Goal: Task Accomplishment & Management: Manage account settings

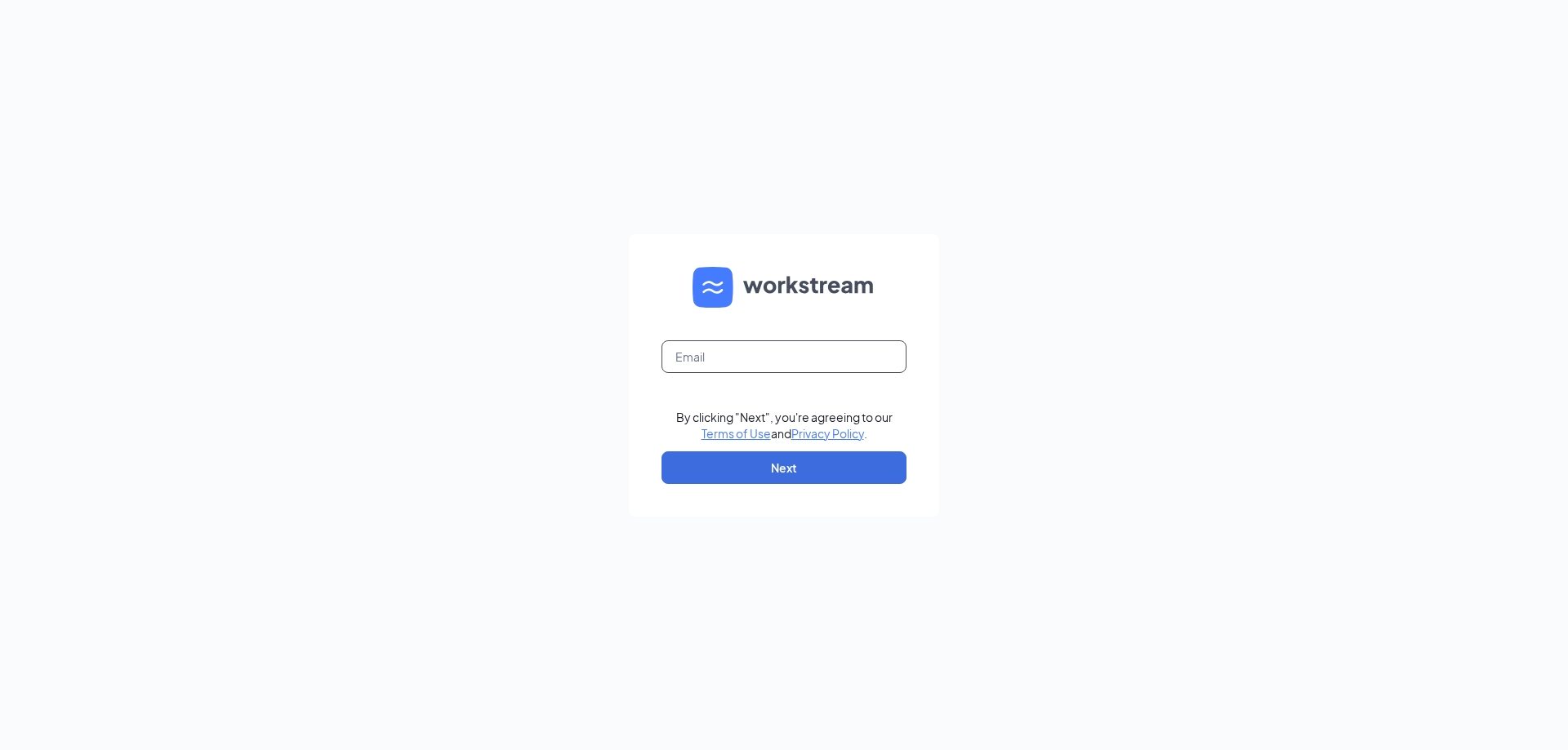
click at [748, 354] on input "text" at bounding box center [784, 356] width 245 height 33
type input "[EMAIL_ADDRESS][DOMAIN_NAME]"
click at [714, 476] on button "Next" at bounding box center [784, 468] width 245 height 33
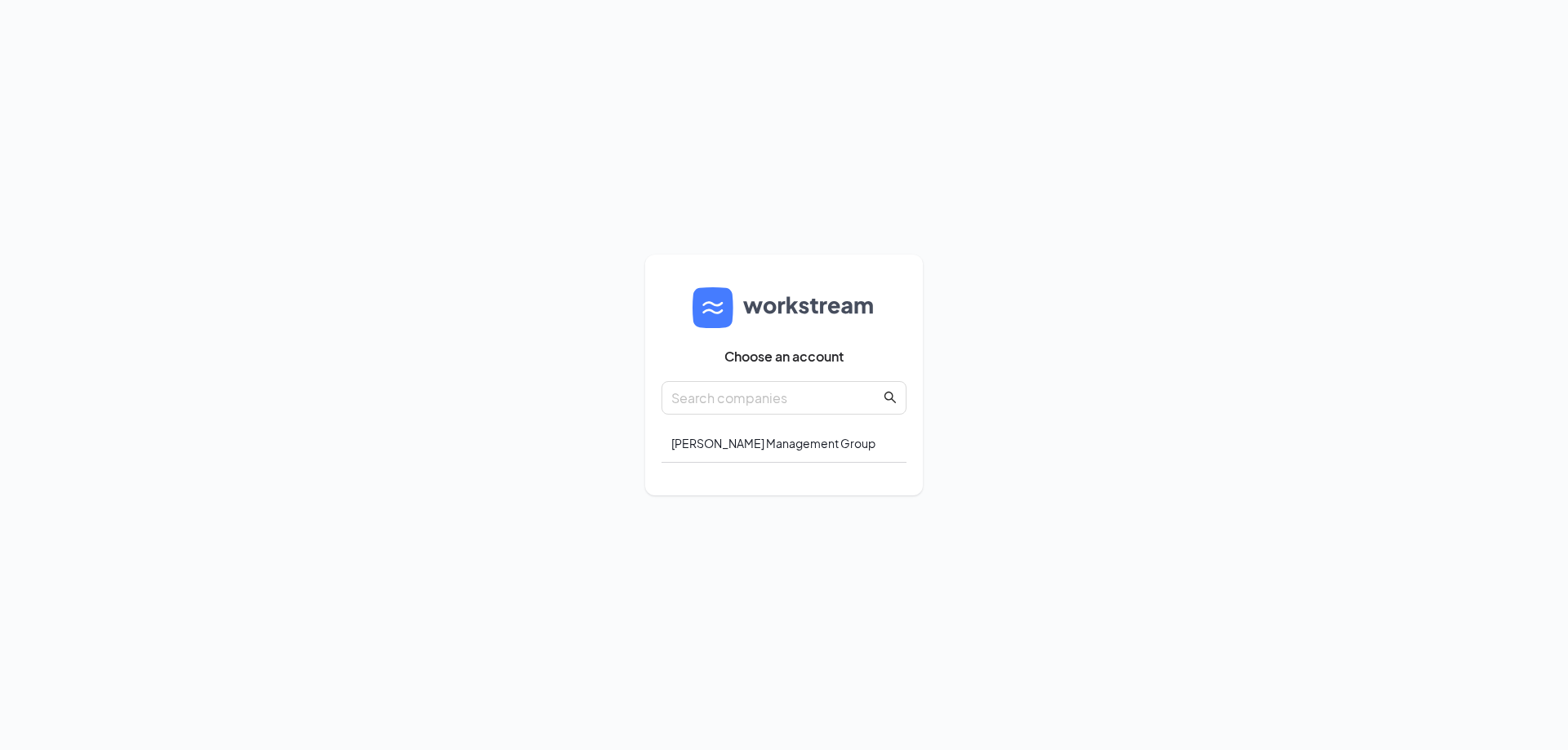
drag, startPoint x: 718, startPoint y: 344, endPoint x: 480, endPoint y: 330, distance: 238.4
click at [480, 330] on div "Choose an account Avants Management Group" at bounding box center [784, 375] width 1568 height 750
click at [710, 447] on div "Avants Management Group" at bounding box center [784, 444] width 245 height 39
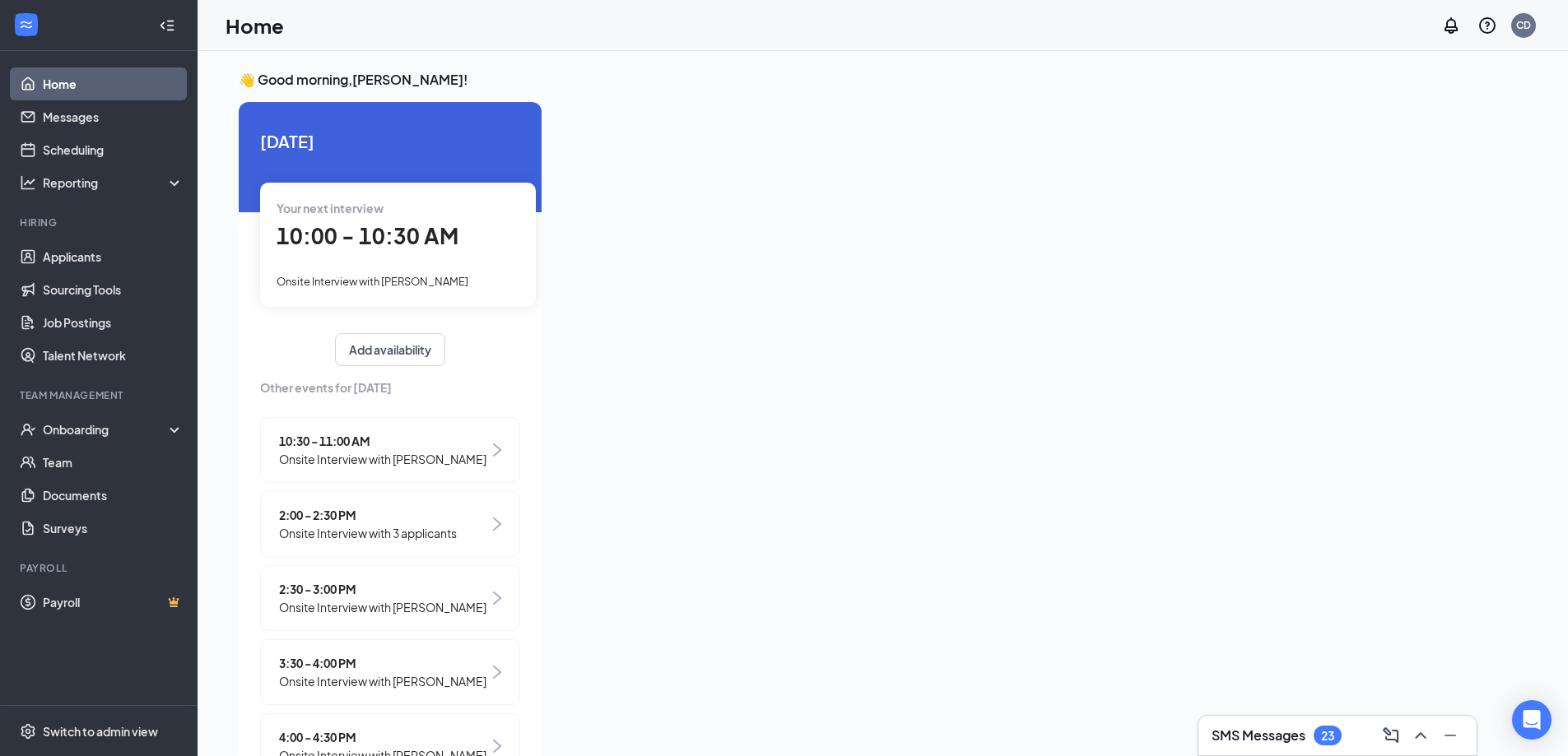
drag, startPoint x: 387, startPoint y: 269, endPoint x: 752, endPoint y: 163, distance: 380.1
click at [752, 163] on div at bounding box center [1015, 427] width 922 height 650
click at [493, 523] on img at bounding box center [497, 525] width 8 height 14
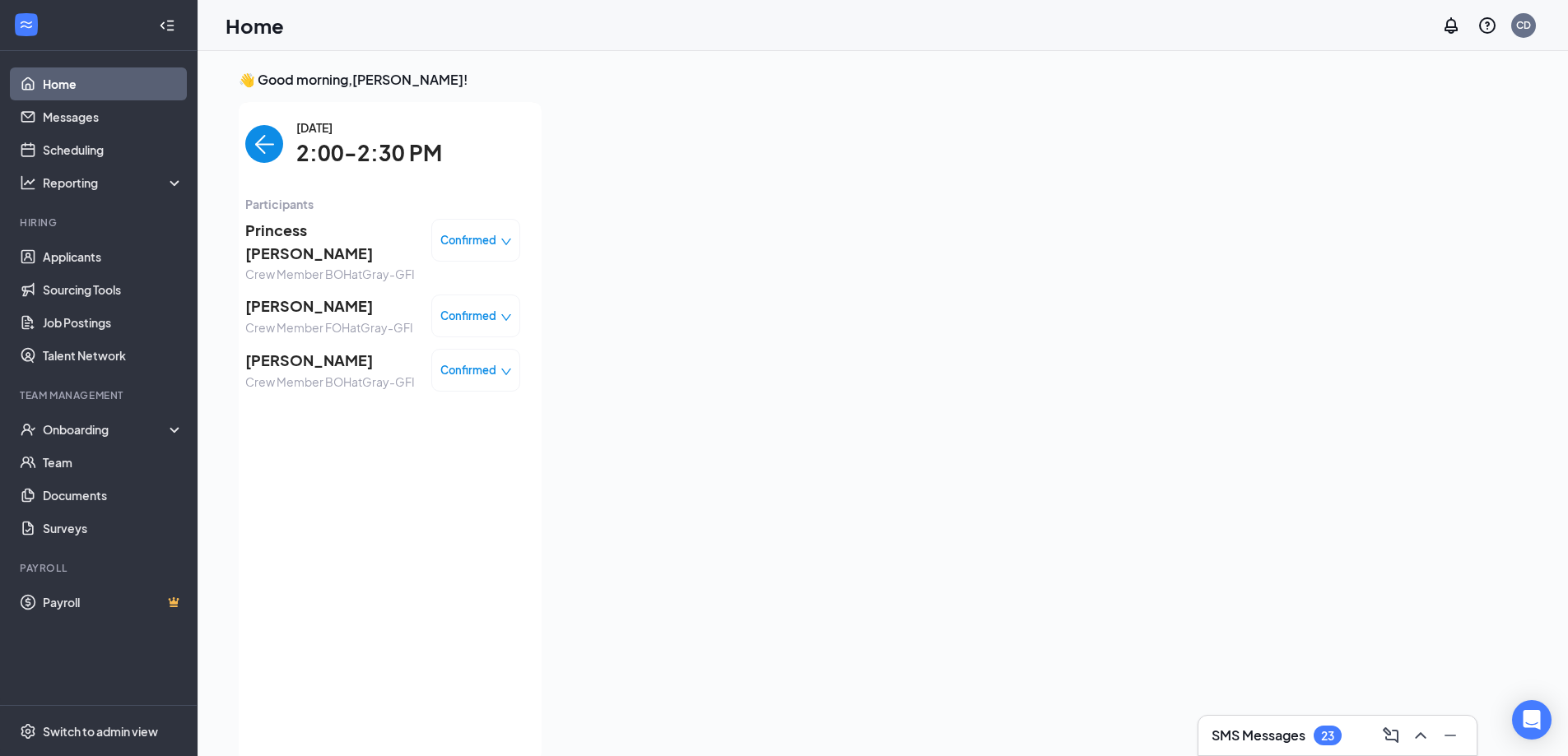
scroll to position [7, 0]
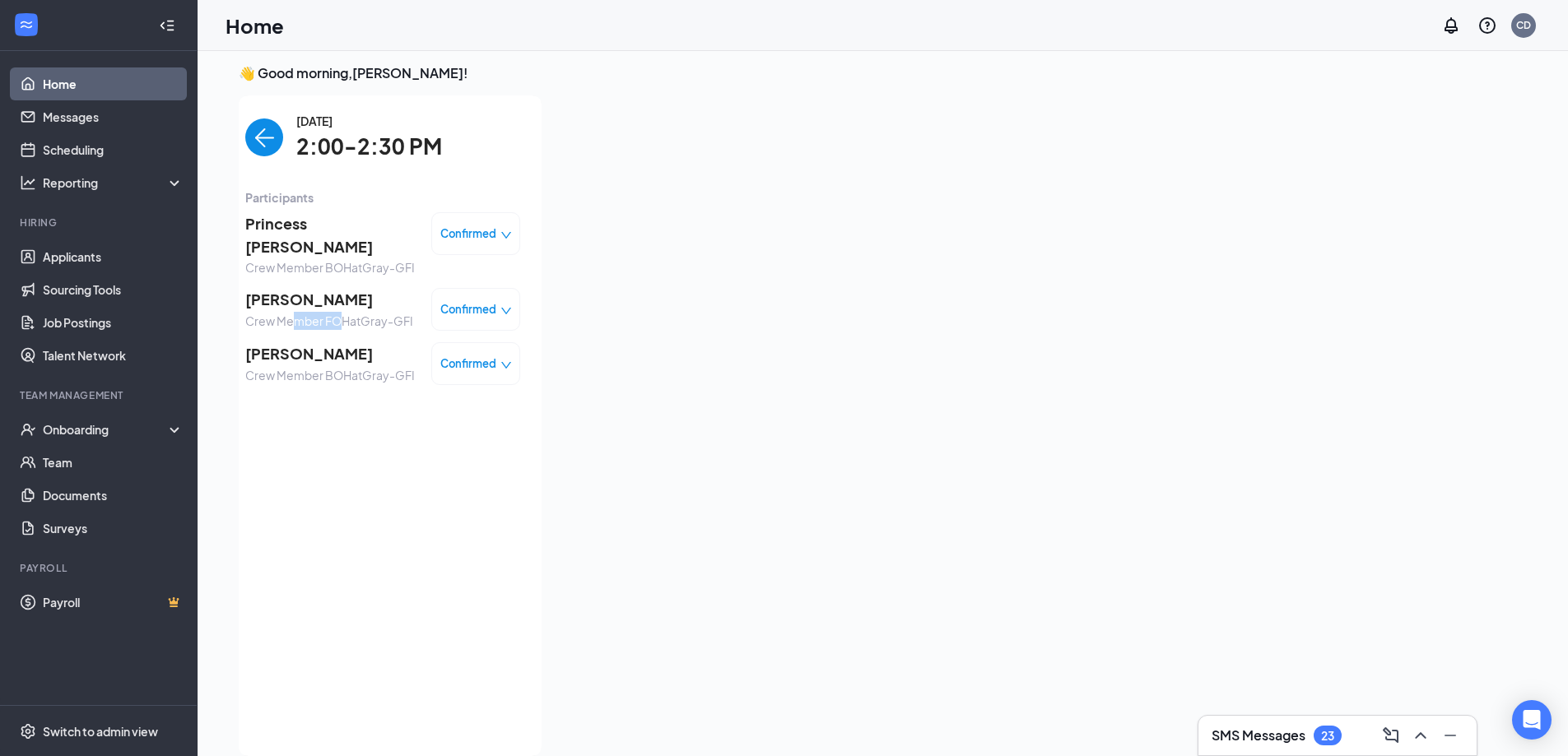
drag, startPoint x: 278, startPoint y: 294, endPoint x: 326, endPoint y: 290, distance: 48.2
click at [327, 312] on span "Crew Member FOH at Gray-GFI" at bounding box center [329, 320] width 168 height 18
drag, startPoint x: 276, startPoint y: 279, endPoint x: 264, endPoint y: 290, distance: 16.3
click at [264, 290] on div "tamia timbers Crew Member FOH at Gray-GFI" at bounding box center [329, 309] width 168 height 43
click at [259, 399] on div "Tuesday, Sep 16 2:00-2:30 PM Participants Princess Harden Crew Member BOH at Gr…" at bounding box center [382, 425] width 275 height 628
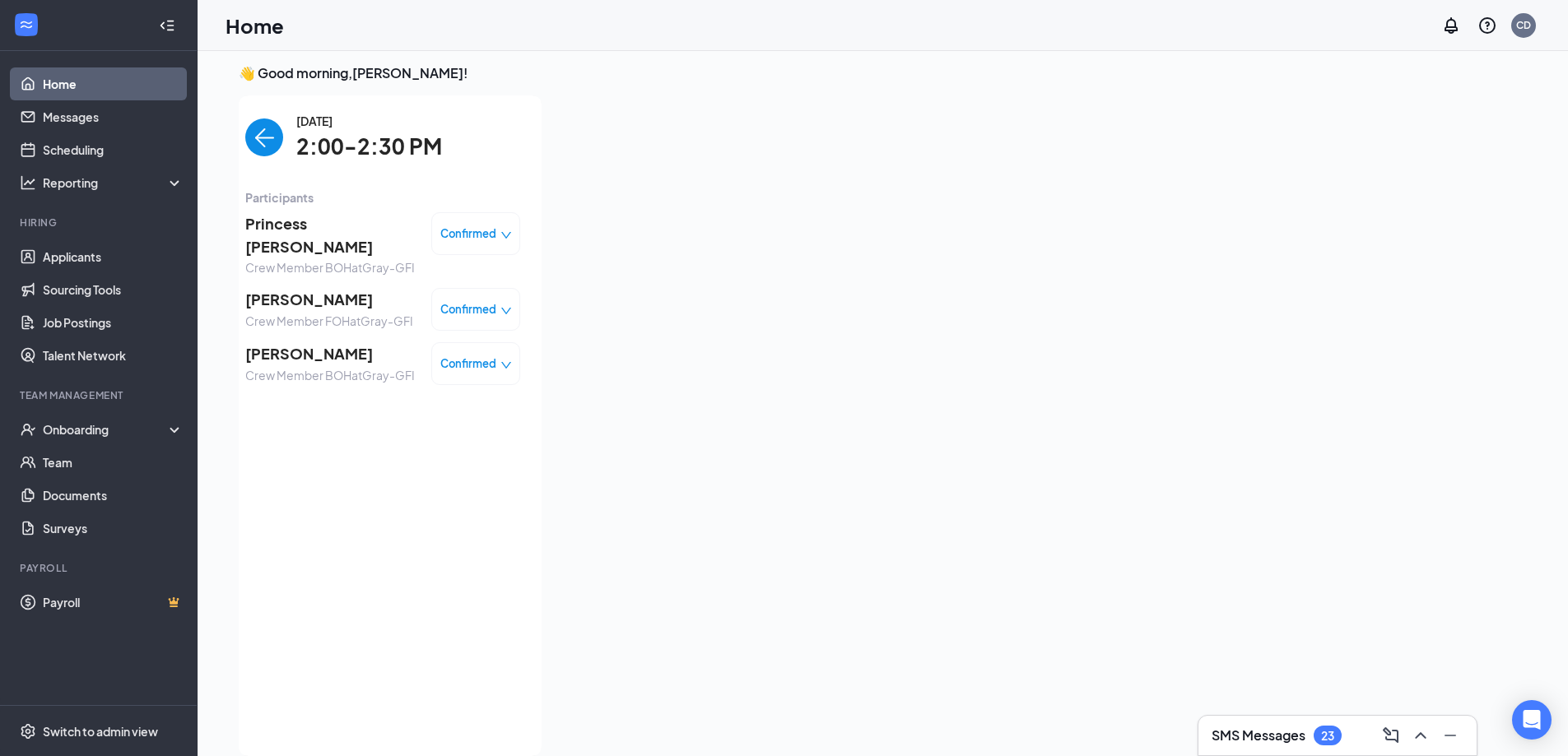
click at [245, 150] on img "back-button" at bounding box center [264, 137] width 38 height 38
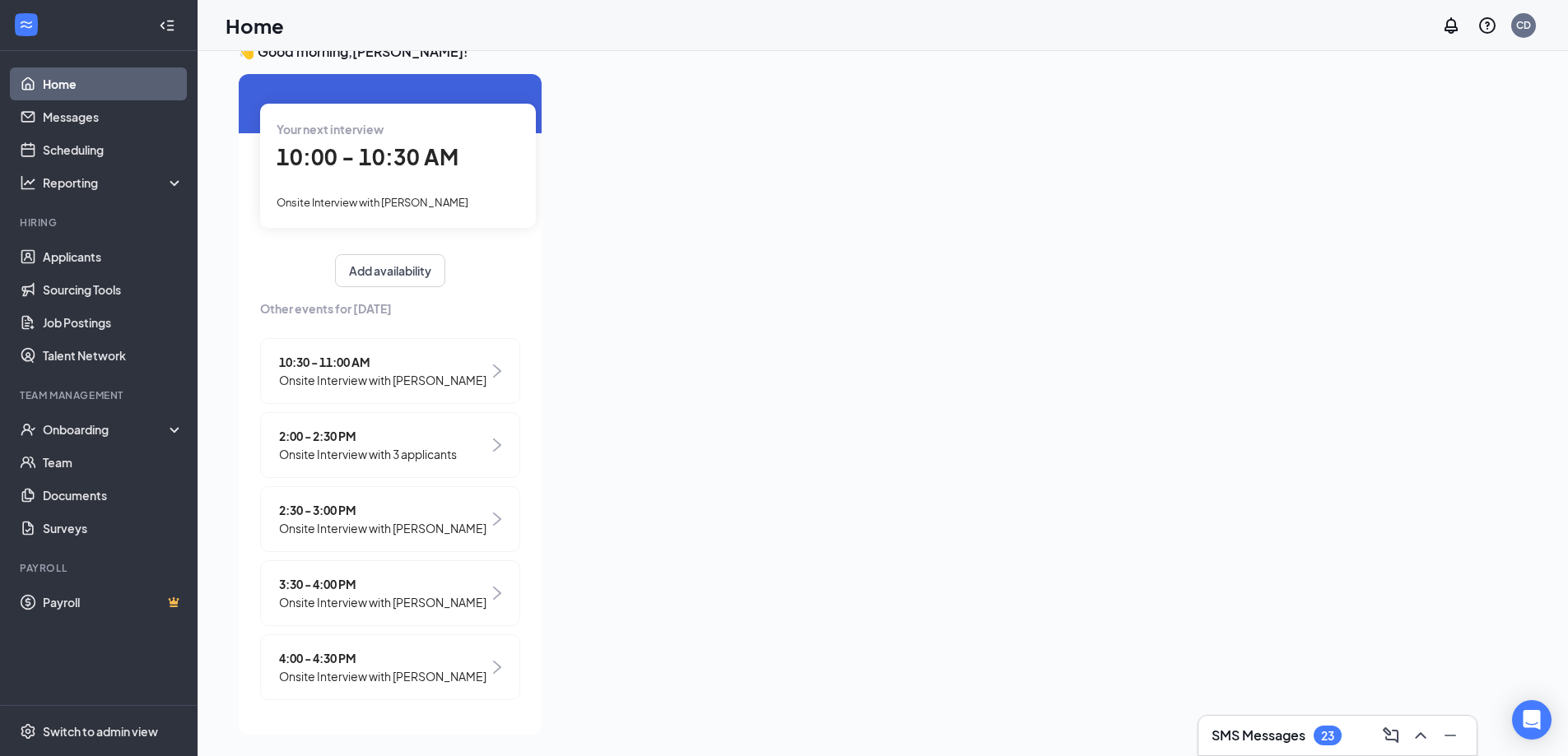
scroll to position [35, 0]
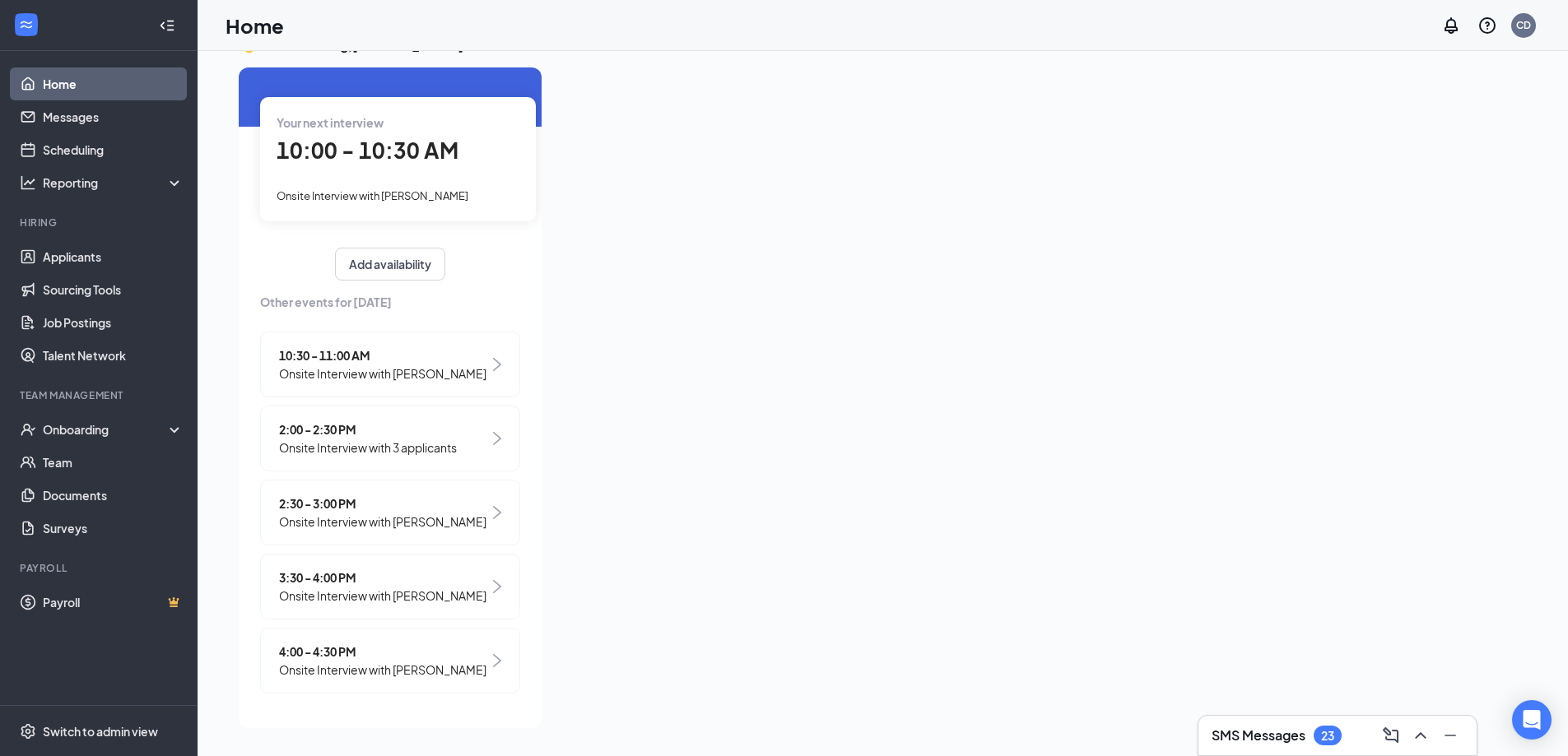
click at [471, 405] on div "2:00 - 2:30 PM Onsite Interview with 3 applicants" at bounding box center [390, 438] width 260 height 66
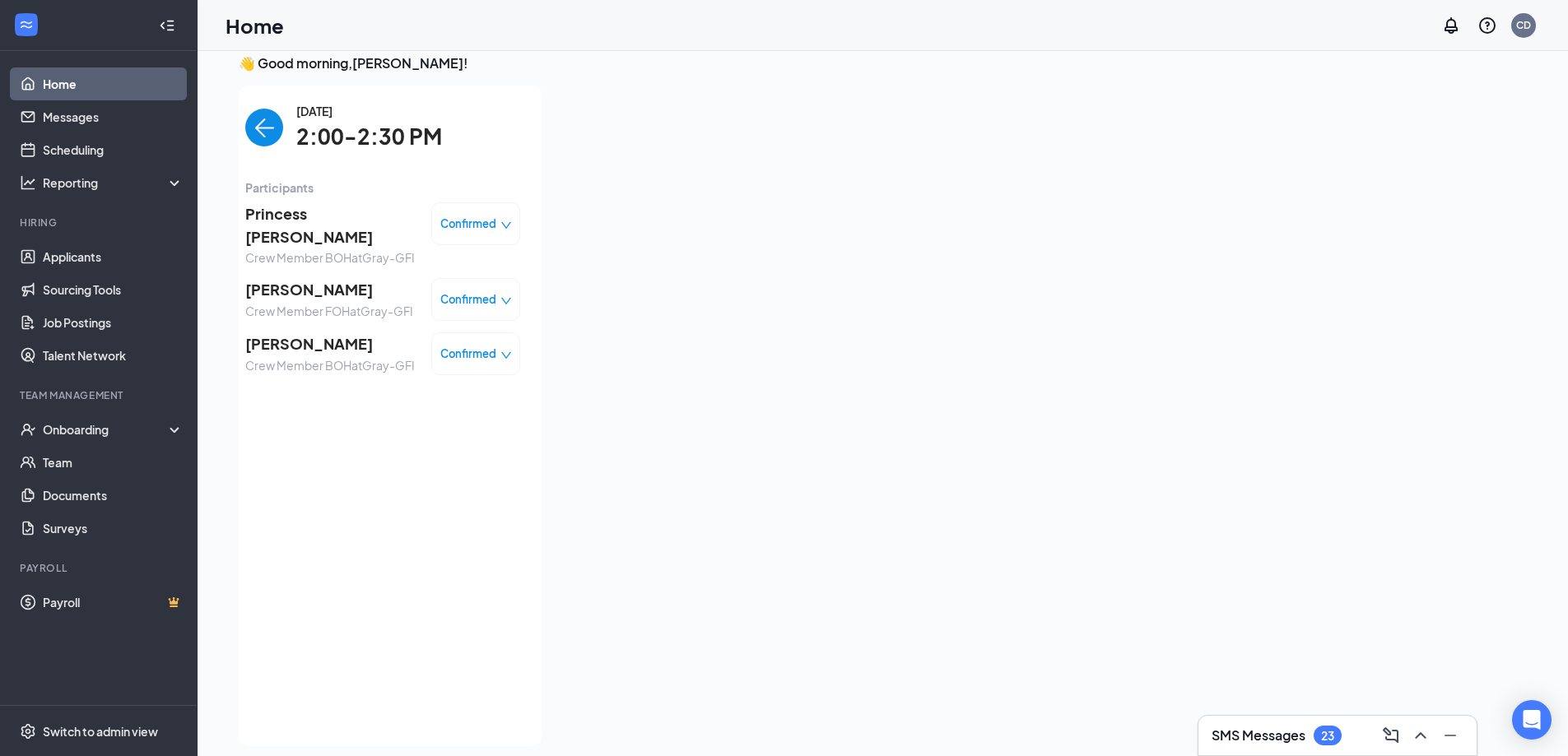
scroll to position [0, 0]
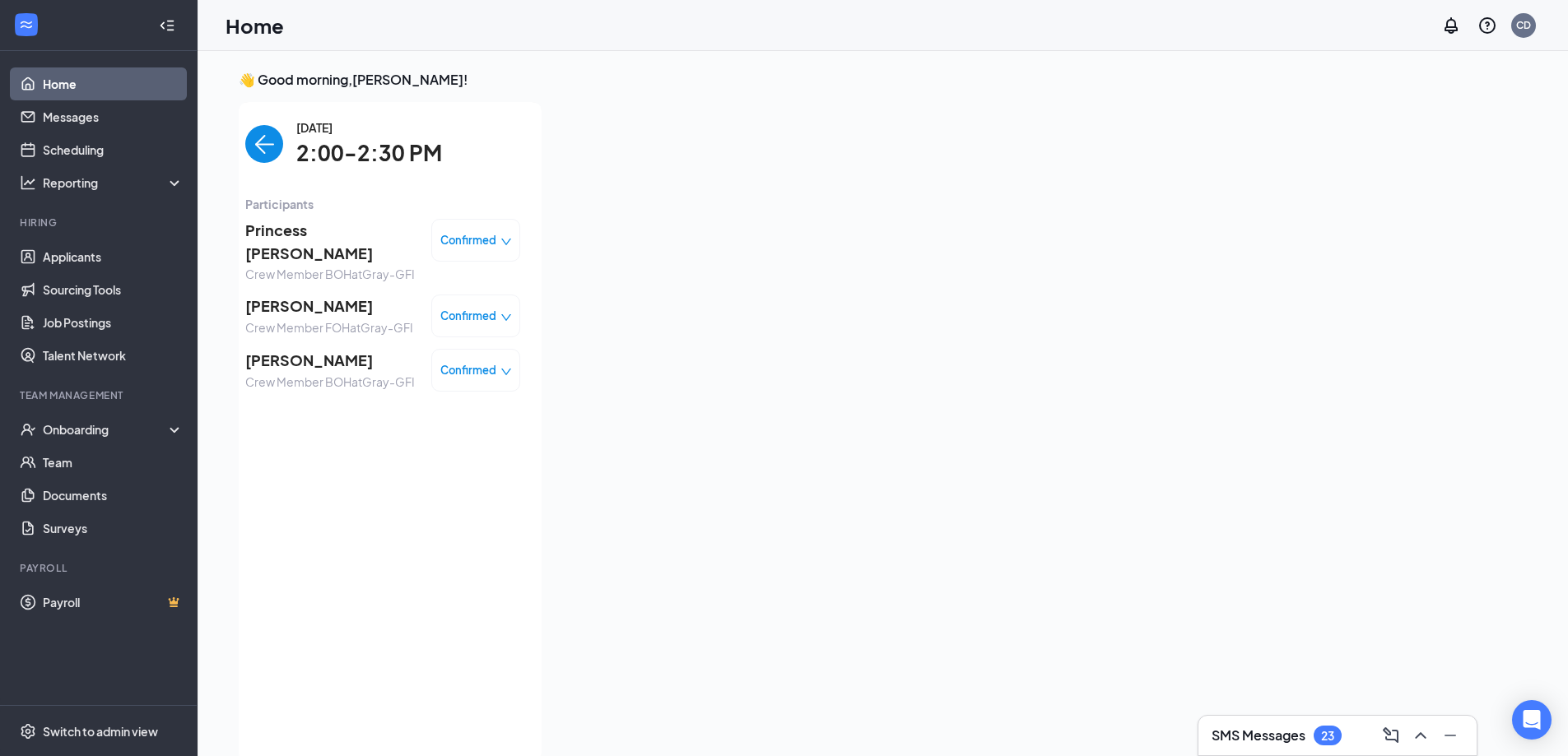
click at [258, 142] on img "back-button" at bounding box center [264, 144] width 38 height 38
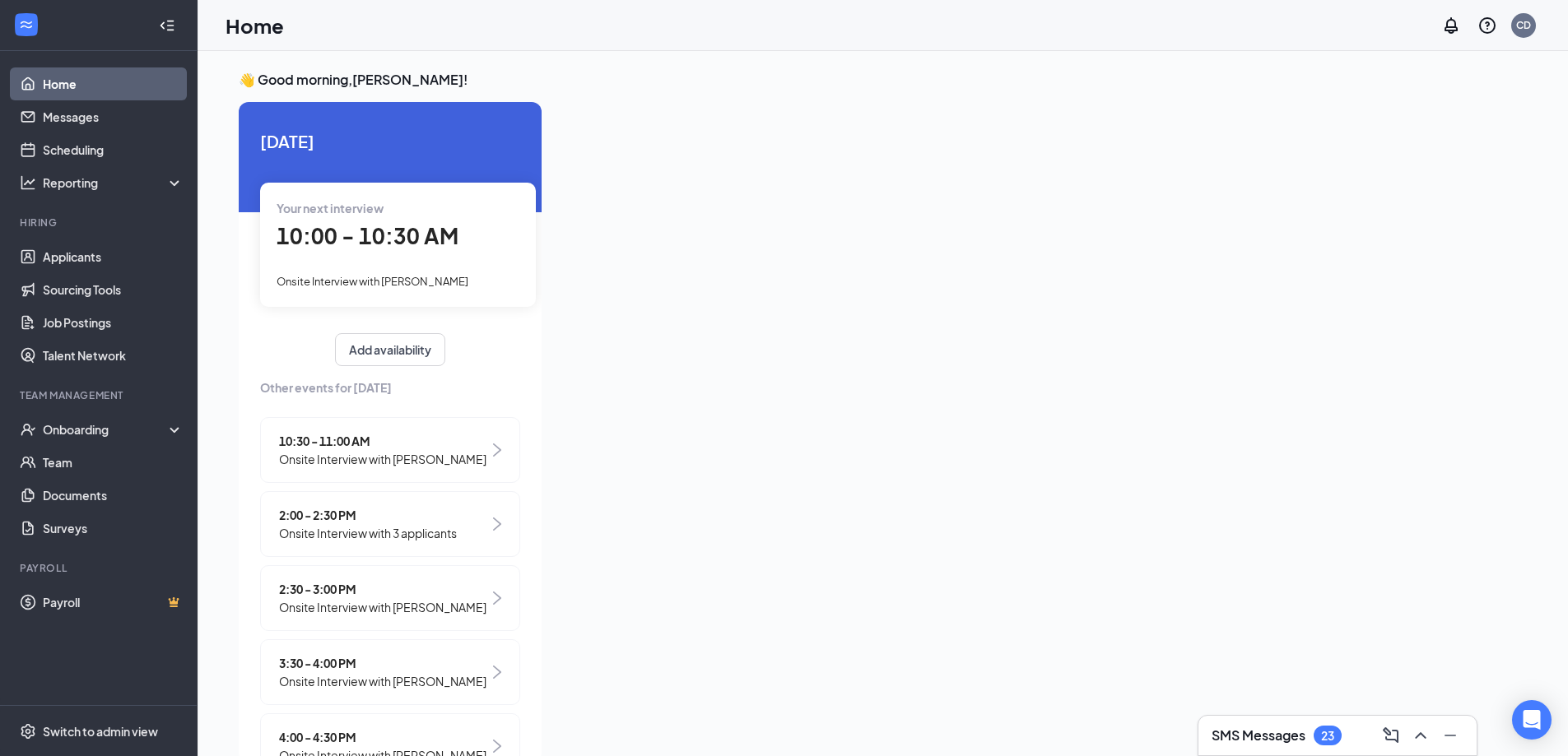
click at [395, 270] on div "Your next interview 10:00 - 10:30 AM Onsite Interview with Kevin Janes" at bounding box center [398, 244] width 275 height 123
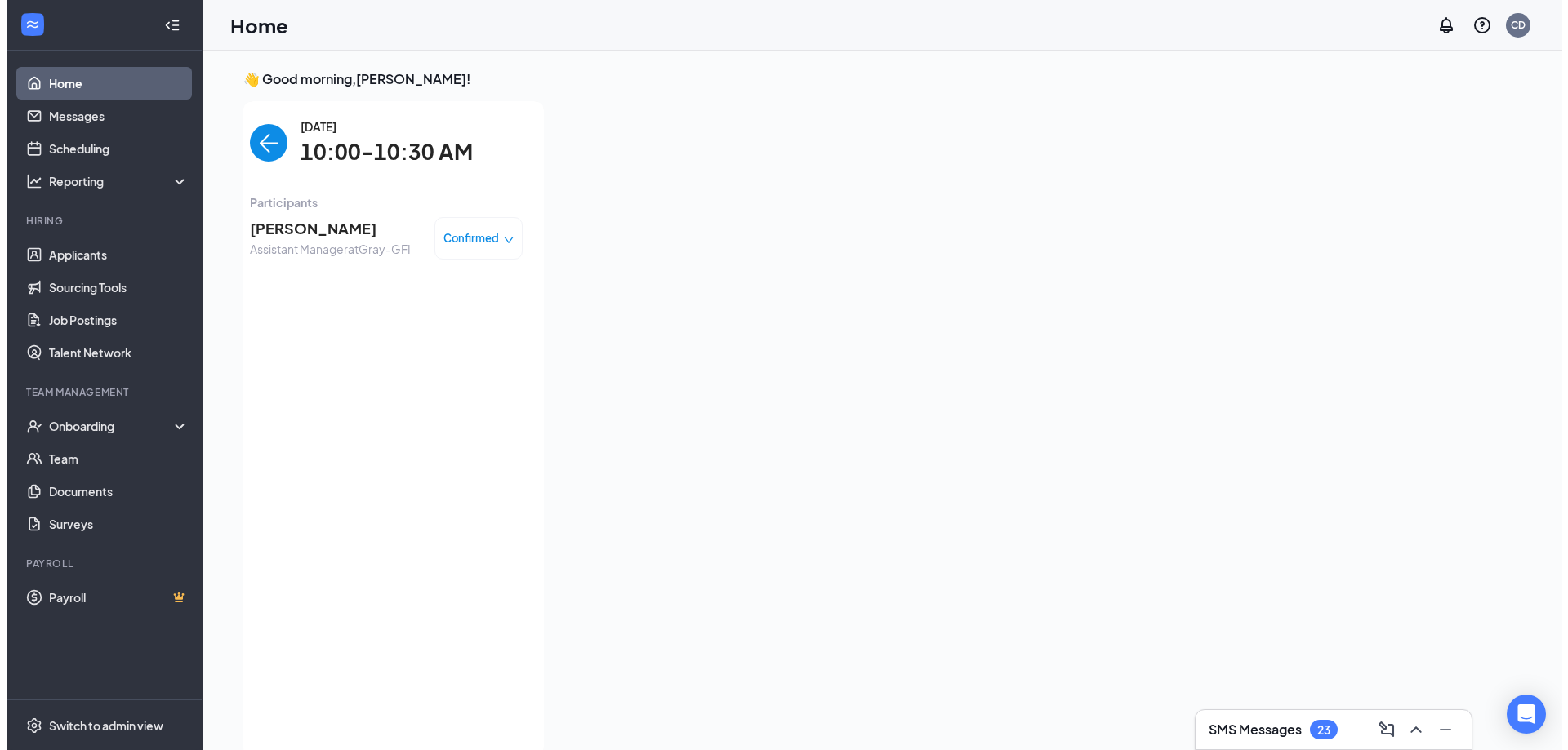
scroll to position [7, 0]
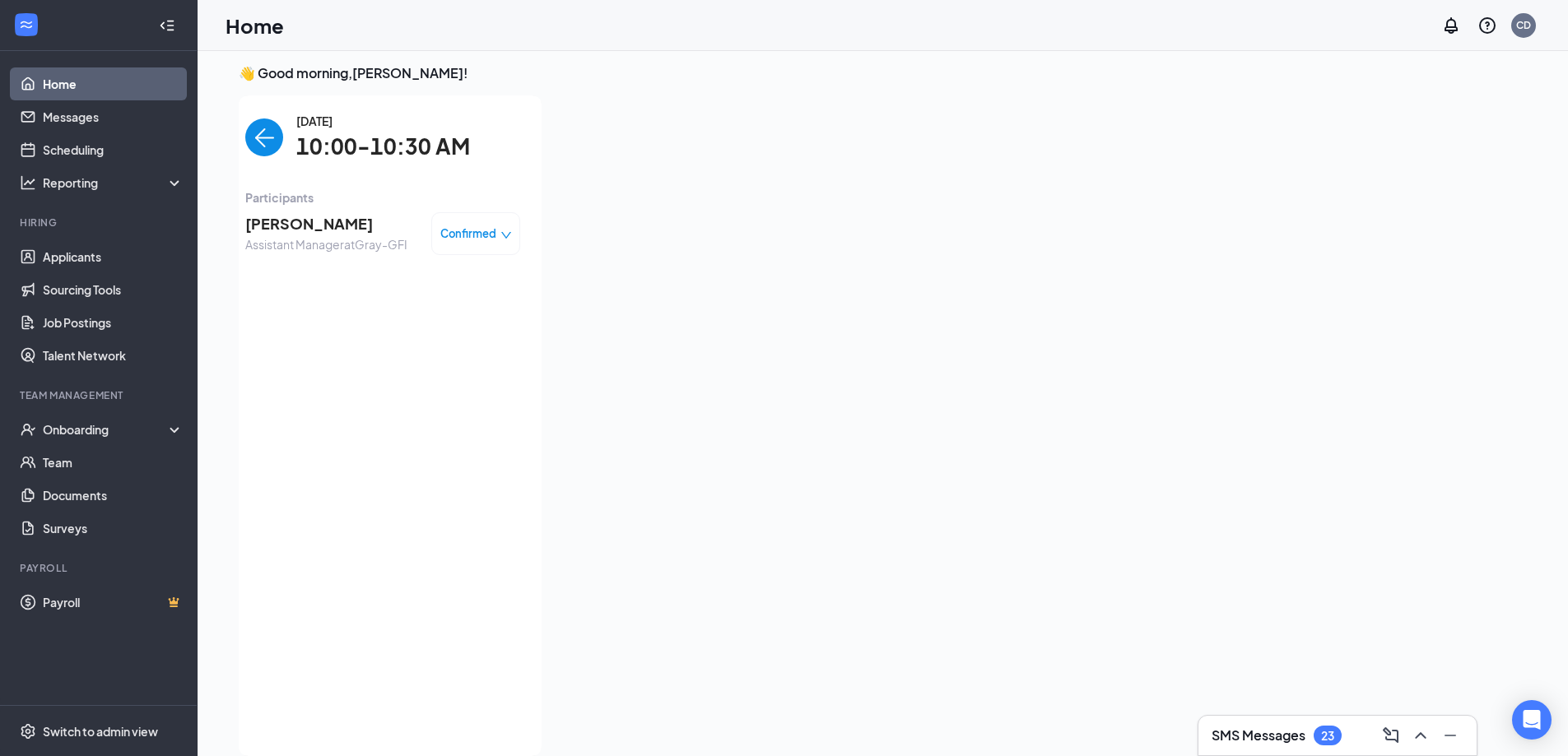
click at [300, 226] on span "Kevin Janes" at bounding box center [326, 223] width 162 height 23
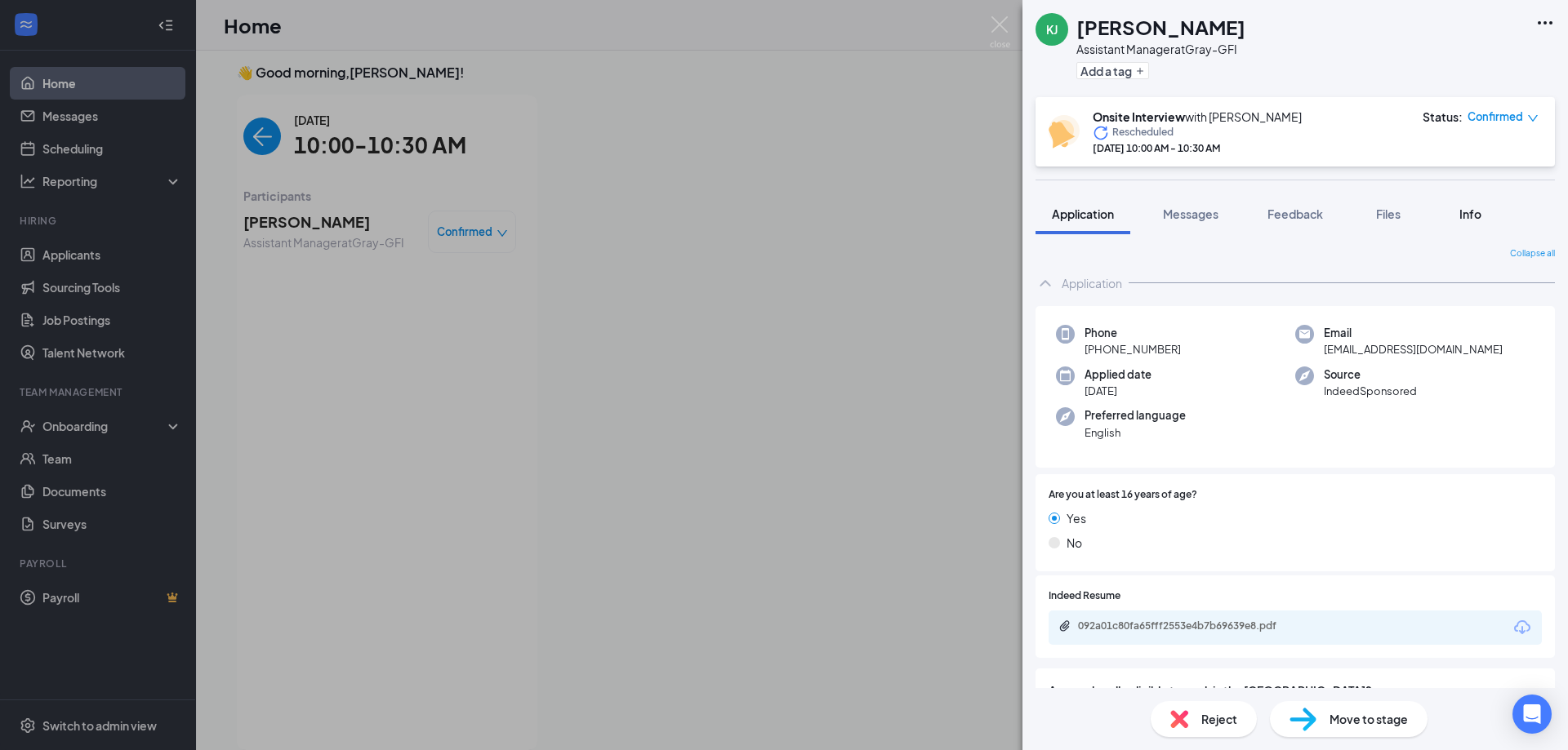
click at [1473, 207] on span "Info" at bounding box center [1471, 214] width 22 height 15
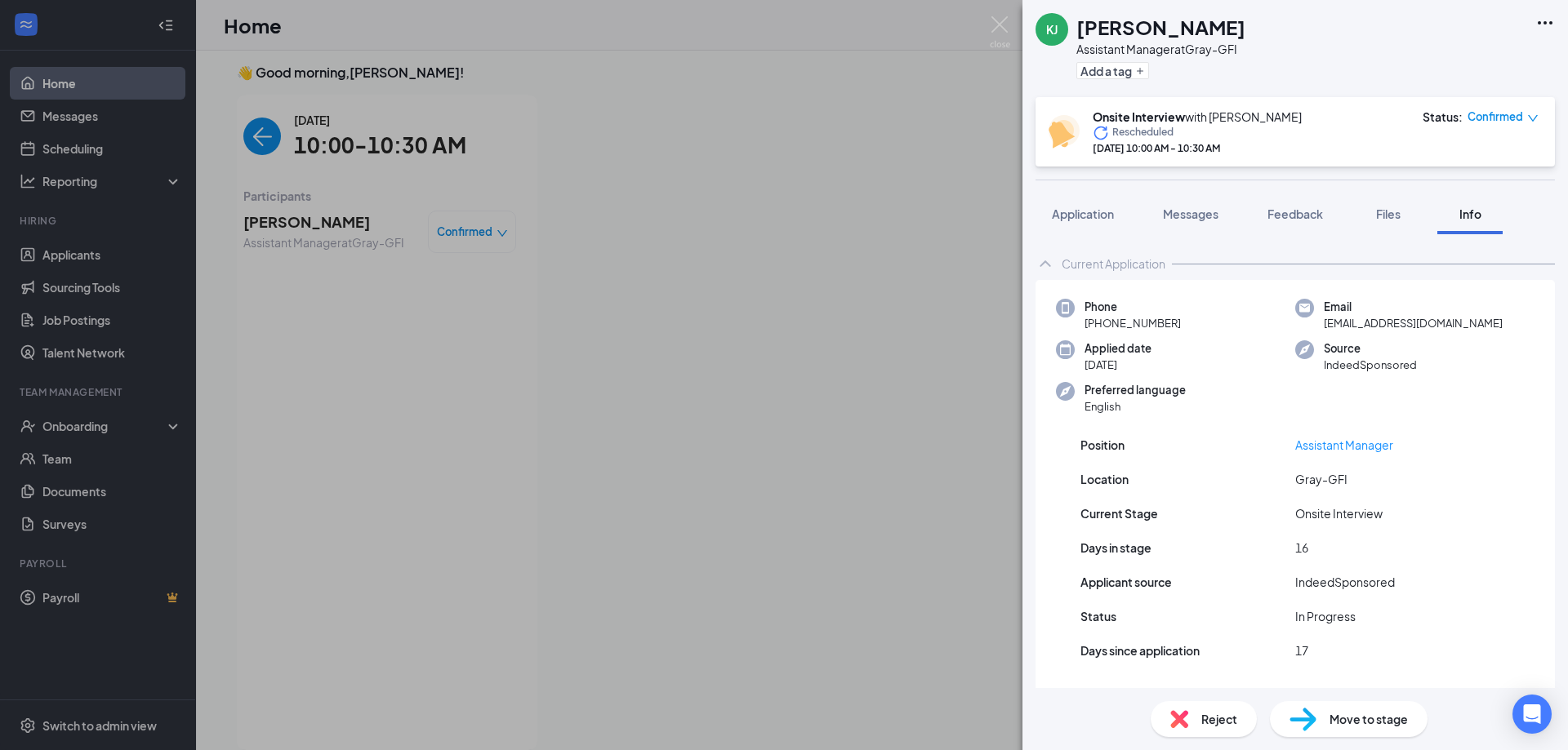
scroll to position [8, 0]
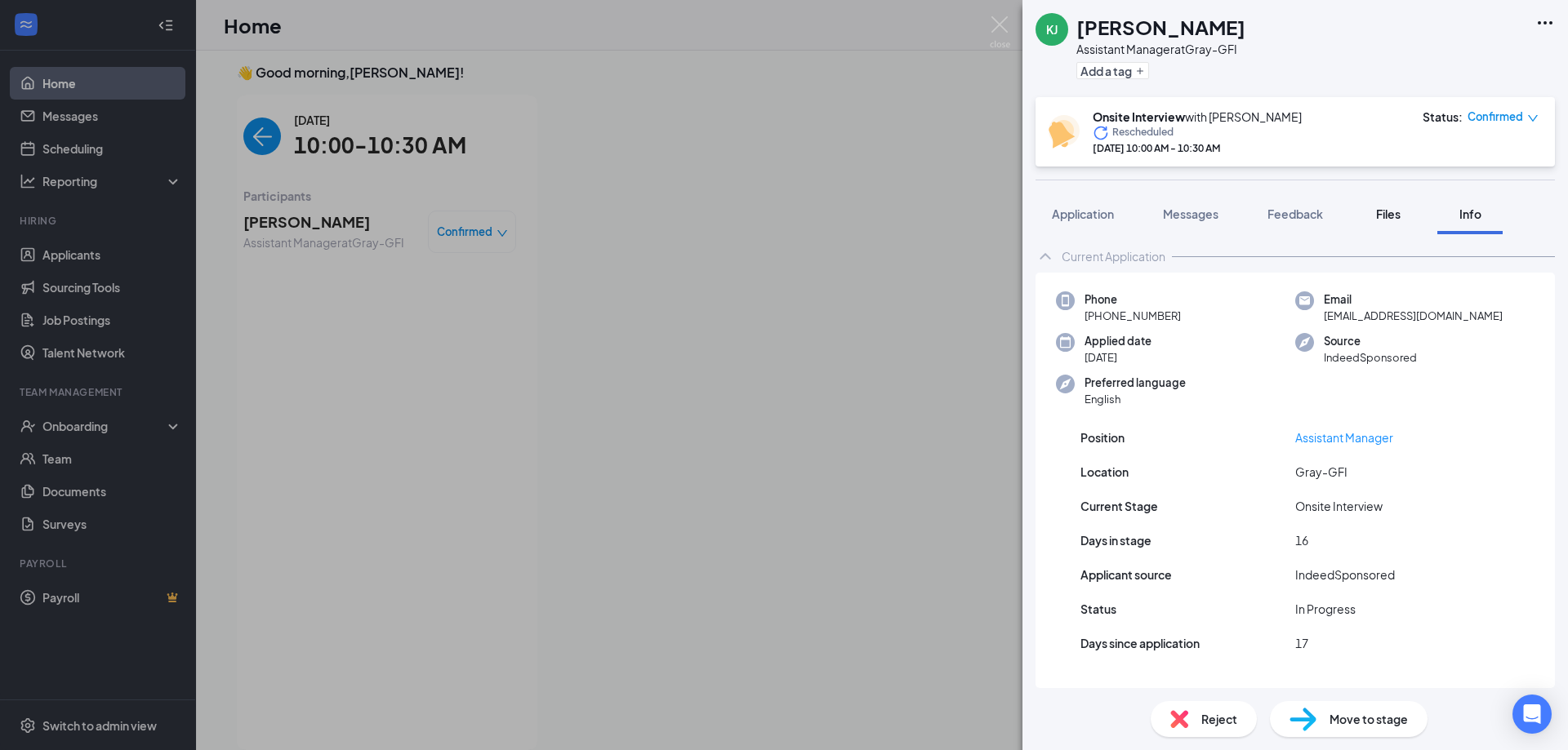
click at [1393, 223] on button "Files" at bounding box center [1389, 214] width 65 height 41
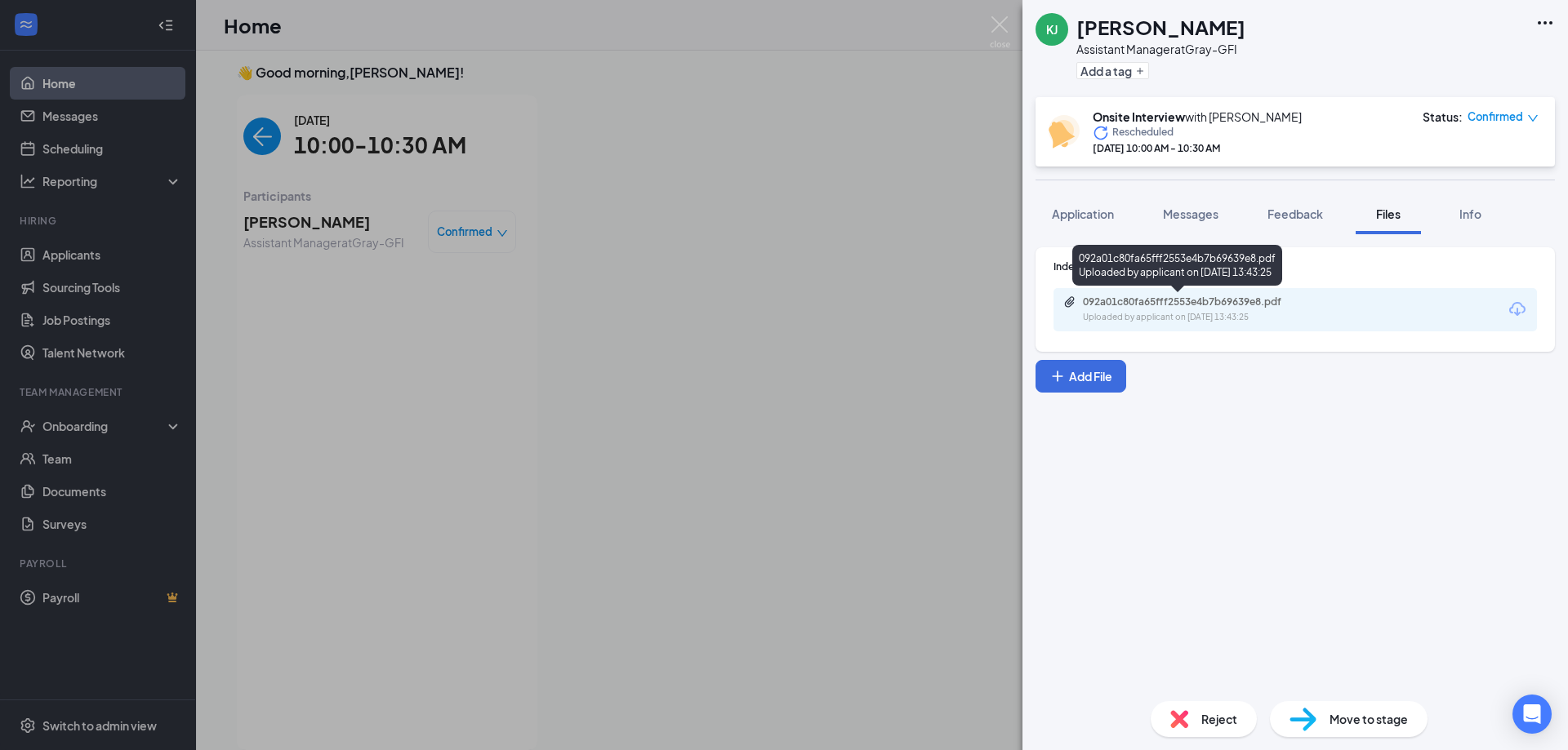
click at [1152, 316] on div "Uploaded by applicant on Aug 30, 2025 at 13:43:25" at bounding box center [1206, 318] width 245 height 13
click at [999, 29] on img at bounding box center [1000, 32] width 20 height 32
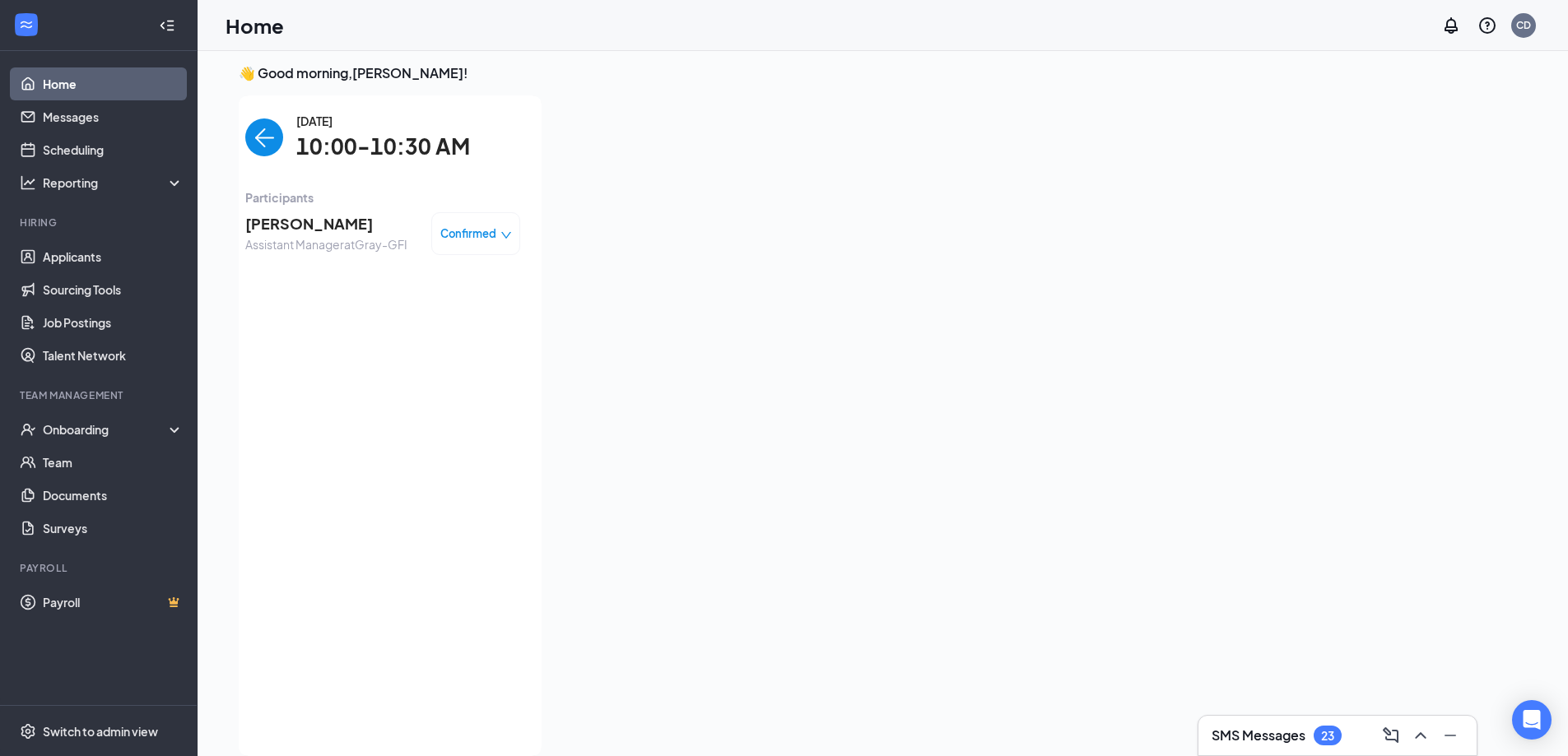
click at [256, 134] on img "back-button" at bounding box center [264, 137] width 38 height 38
